Goal: Information Seeking & Learning: Learn about a topic

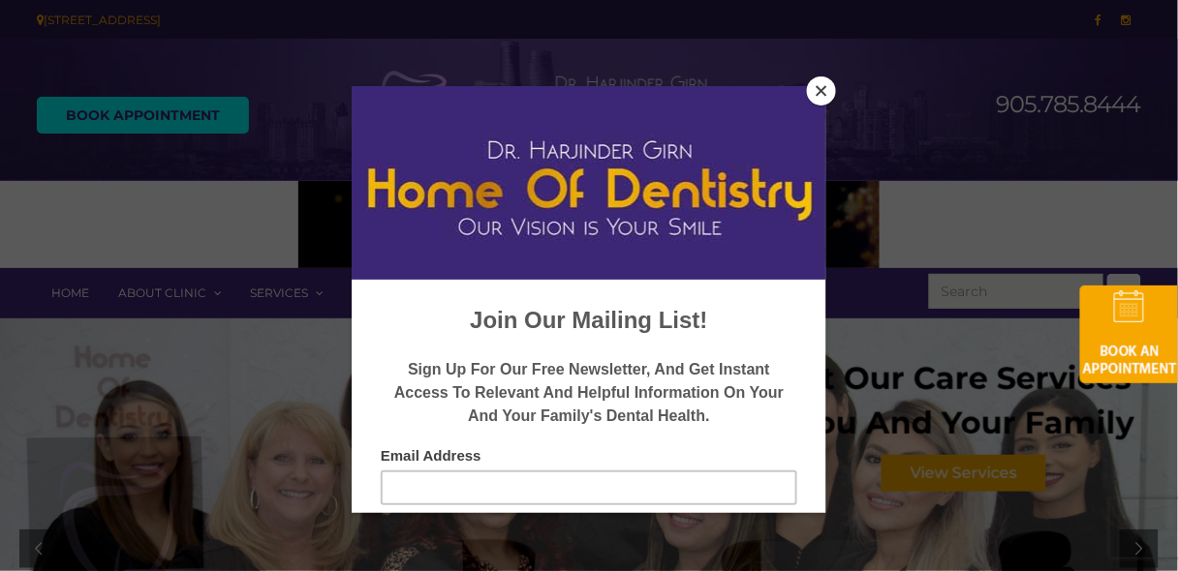
click at [826, 81] on button "Close" at bounding box center [821, 91] width 29 height 29
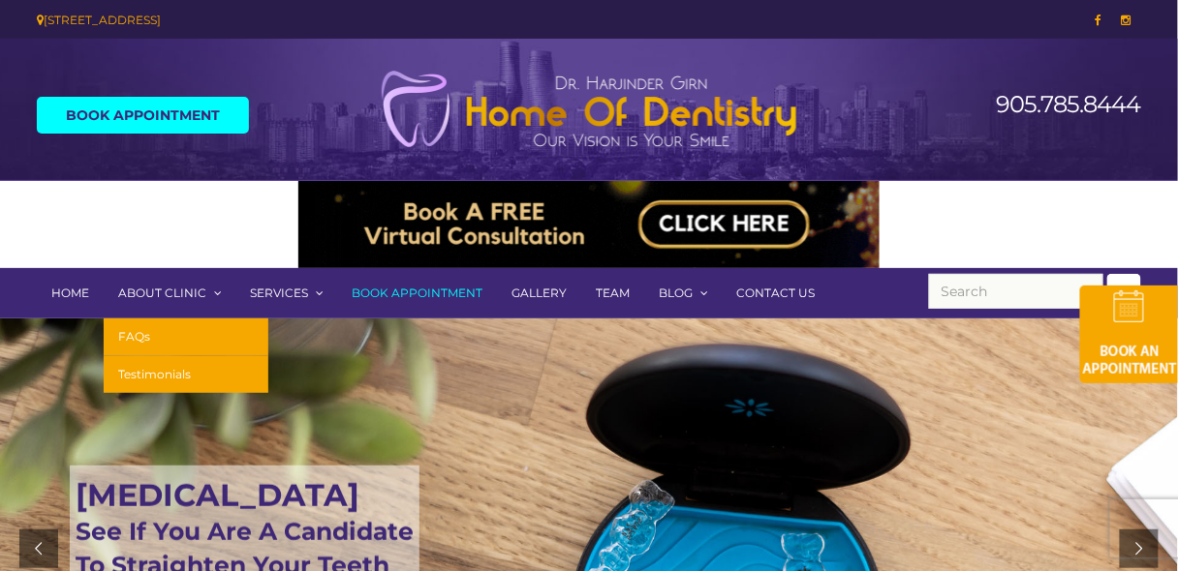
click at [175, 291] on link "About Clinic" at bounding box center [170, 293] width 132 height 50
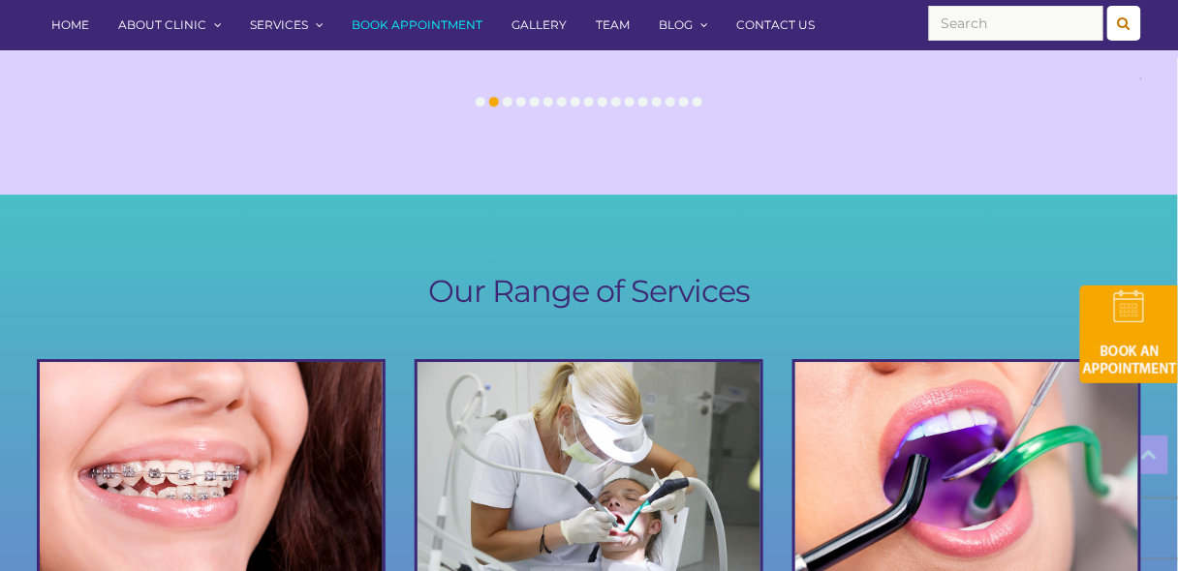
scroll to position [2194, 0]
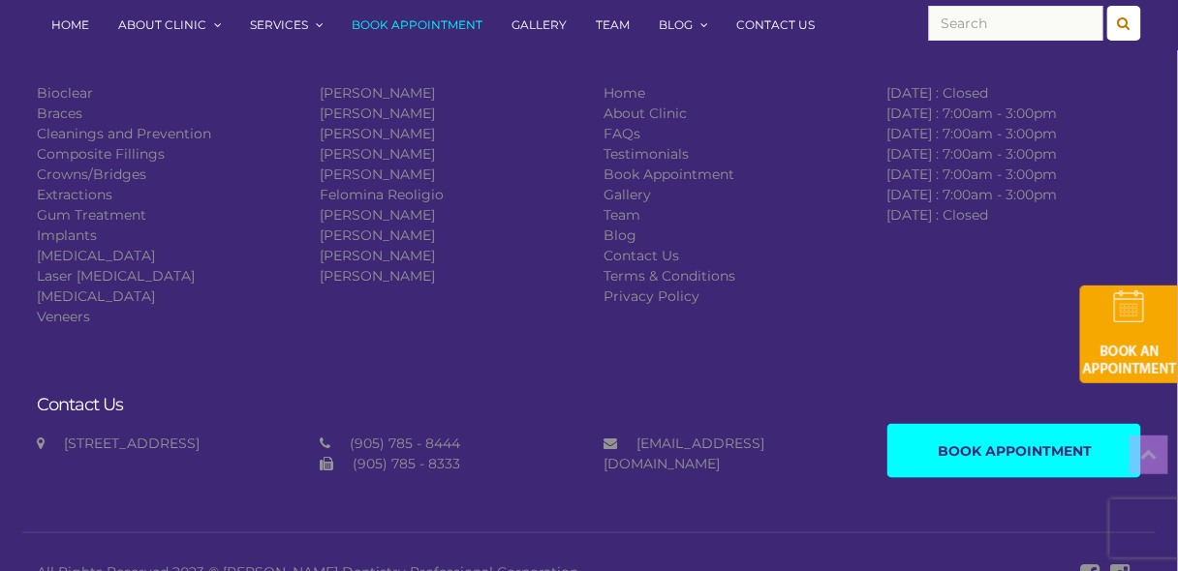
scroll to position [4020, 0]
